Goal: Navigation & Orientation: Find specific page/section

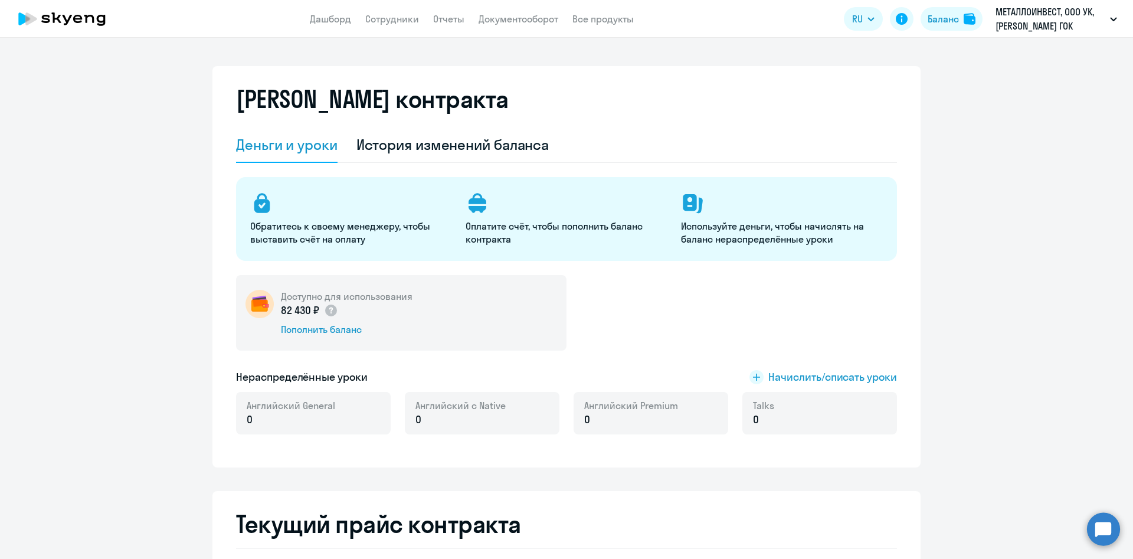
select select "english_adult_not_native_speaker_premium"
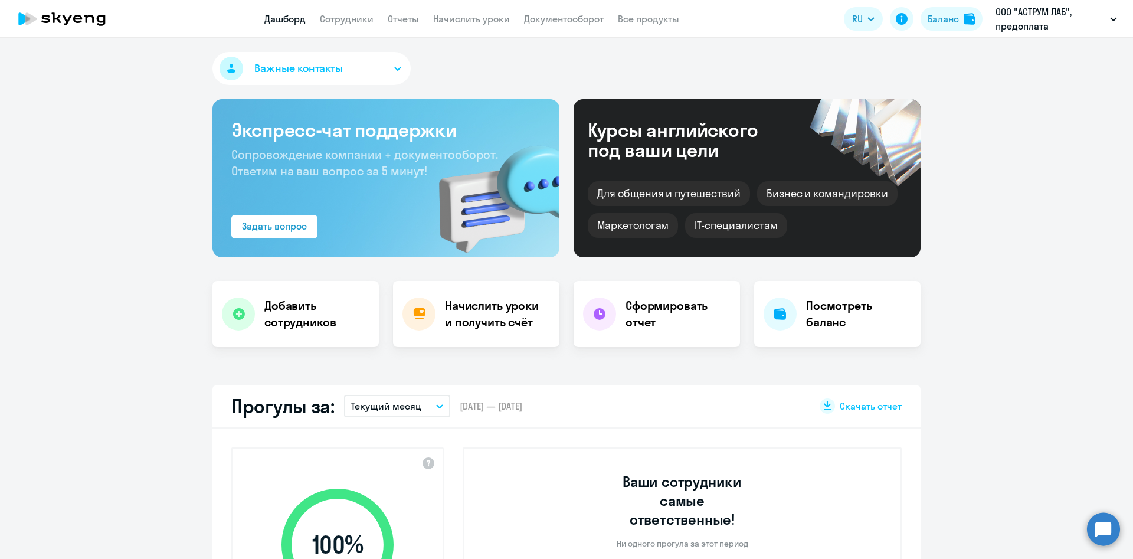
click at [316, 12] on nav "Дашборд Сотрудники Отчеты Начислить уроки Документооборот Все продукты" at bounding box center [471, 19] width 415 height 15
click at [322, 9] on app-header "Дашборд Сотрудники Отчеты Начислить уроки Документооборот Все продукты Дашборд …" at bounding box center [566, 19] width 1133 height 38
select select "30"
click at [335, 14] on link "Сотрудники" at bounding box center [347, 19] width 54 height 12
select select "30"
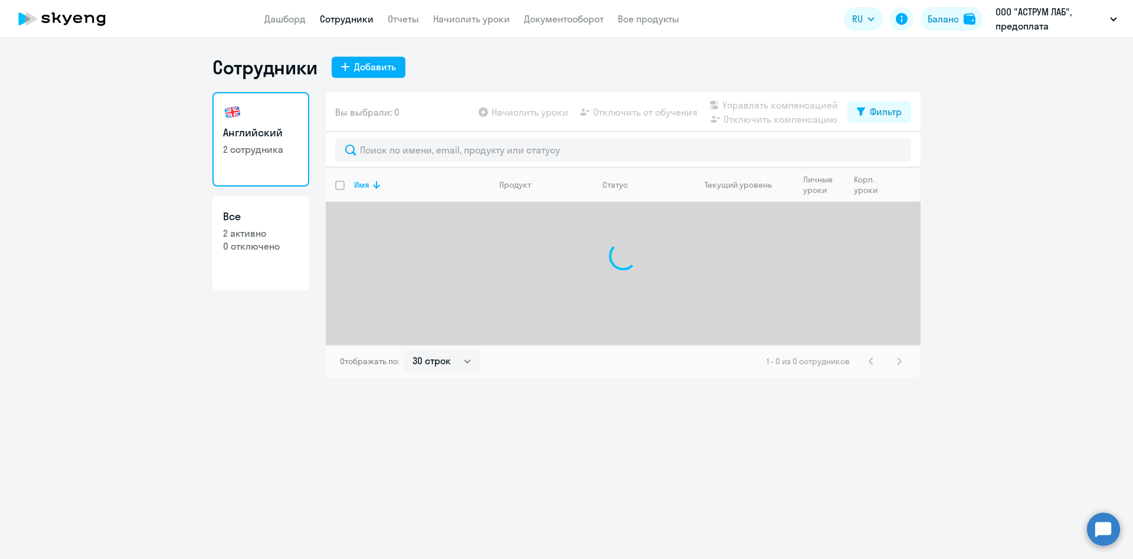
click at [263, 240] on p "0 отключено" at bounding box center [261, 246] width 76 height 13
select select "30"
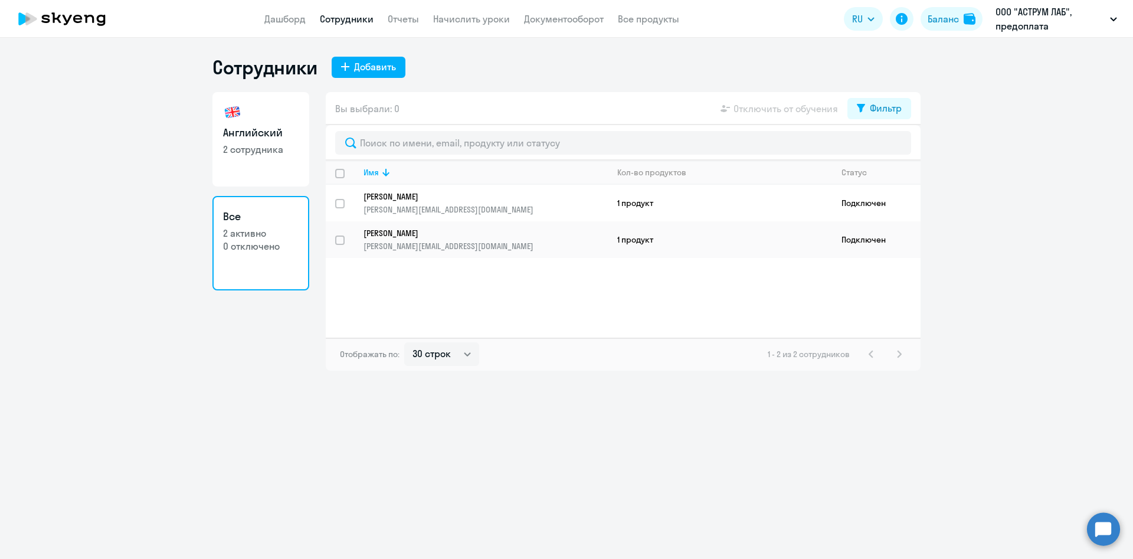
click at [251, 139] on h3 "Английский" at bounding box center [261, 132] width 76 height 15
select select "30"
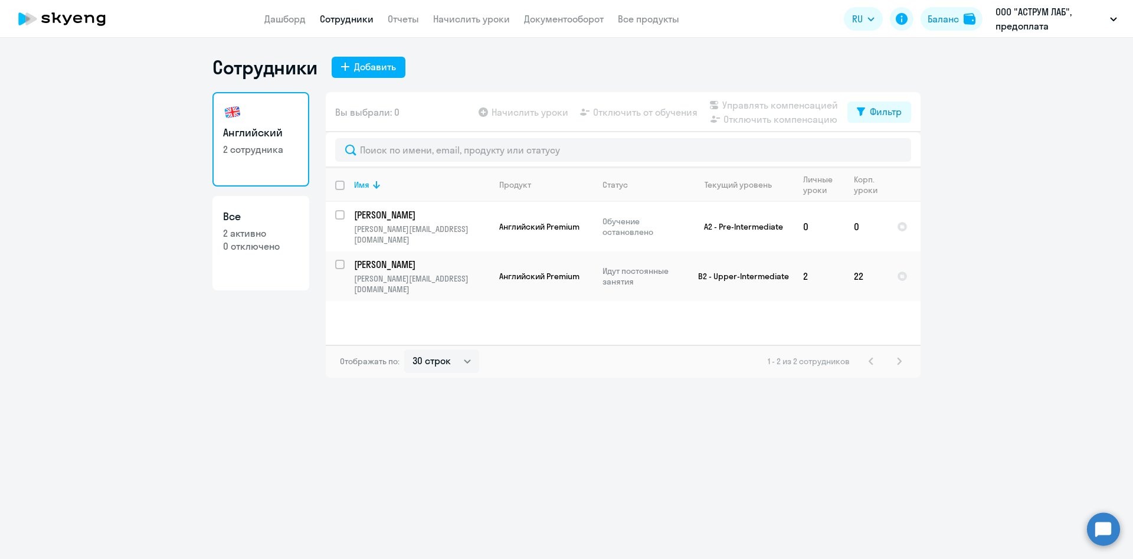
click at [256, 222] on h3 "Все" at bounding box center [261, 216] width 76 height 15
select select "30"
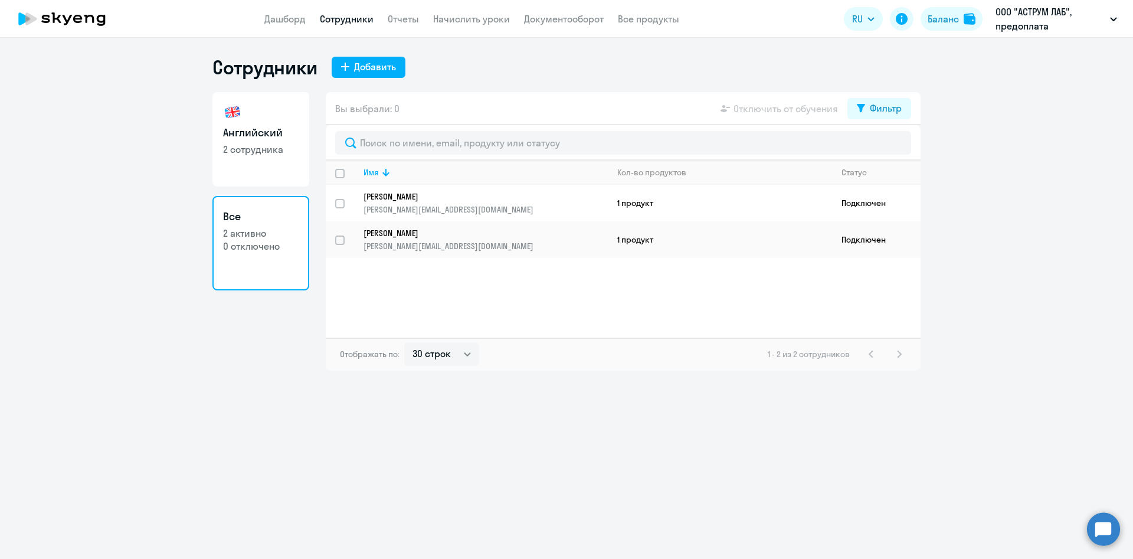
click at [270, 112] on link "Английский 2 сотрудника" at bounding box center [260, 139] width 97 height 94
select select "30"
